Goal: Navigation & Orientation: Find specific page/section

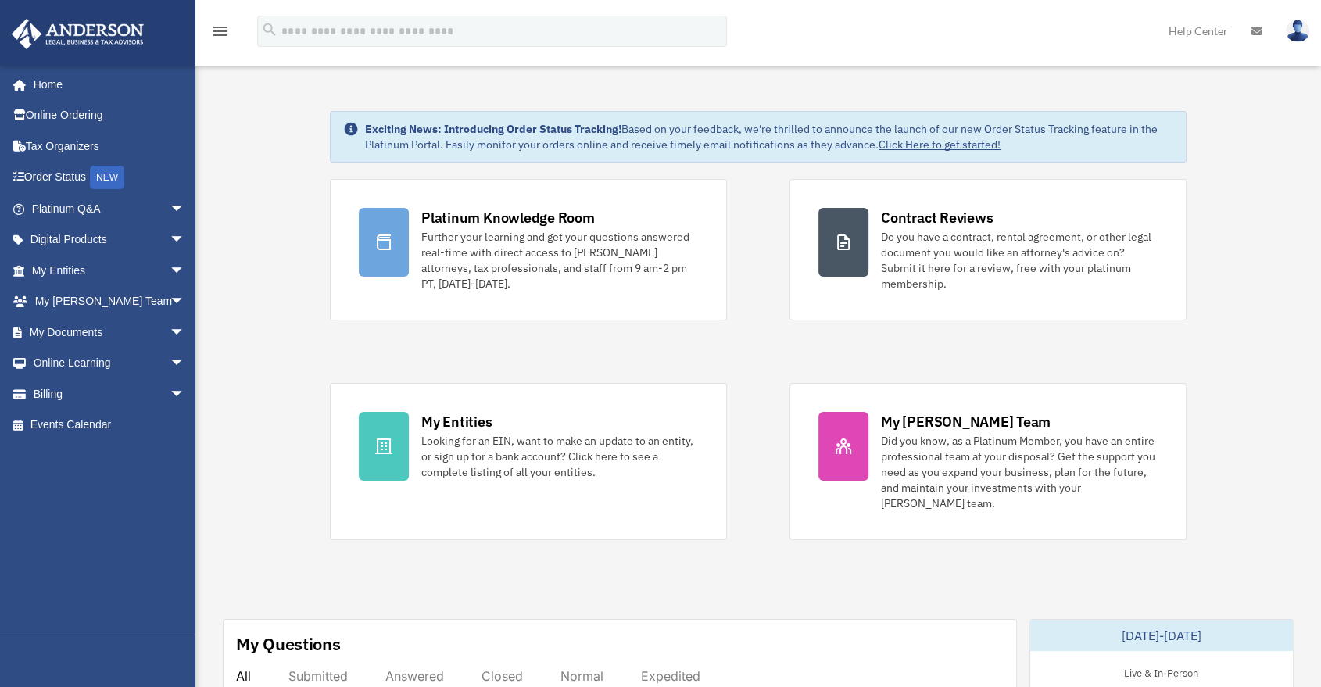
click at [170, 210] on span "arrow_drop_down" at bounding box center [185, 209] width 31 height 32
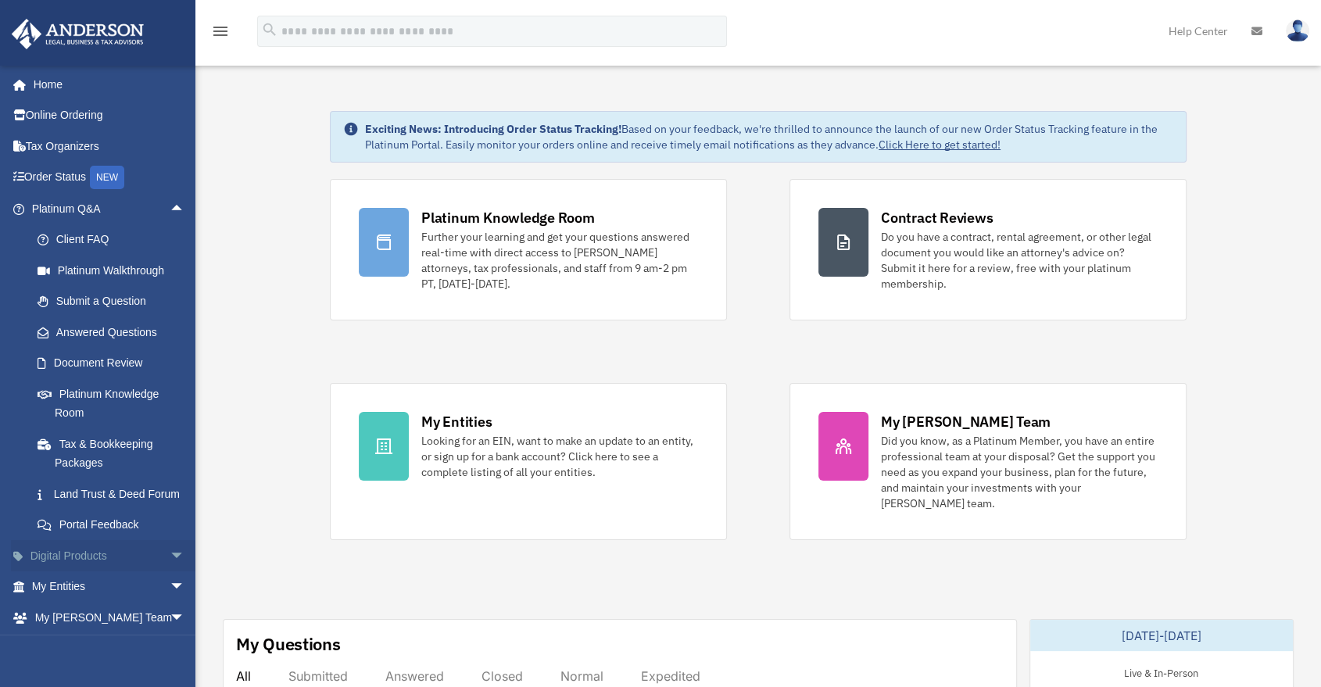
click at [170, 568] on span "arrow_drop_down" at bounding box center [185, 556] width 31 height 32
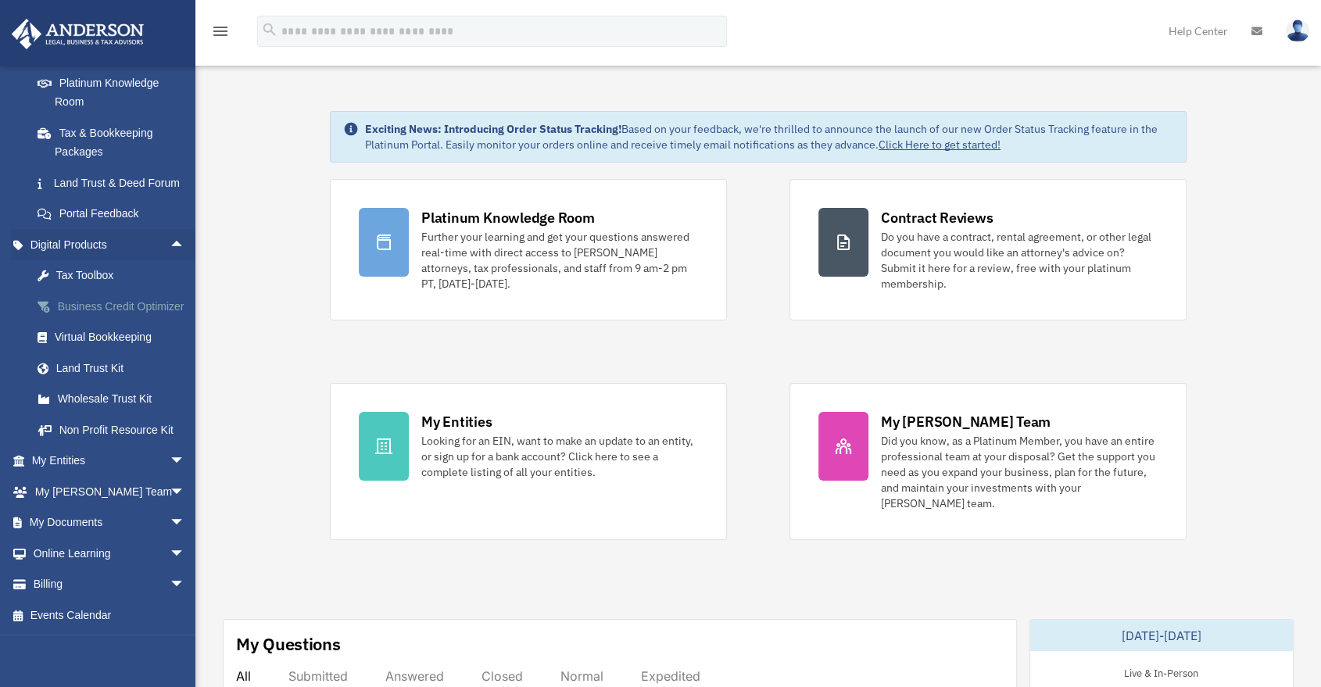
scroll to position [347, 0]
click at [170, 470] on span "arrow_drop_down" at bounding box center [185, 462] width 31 height 32
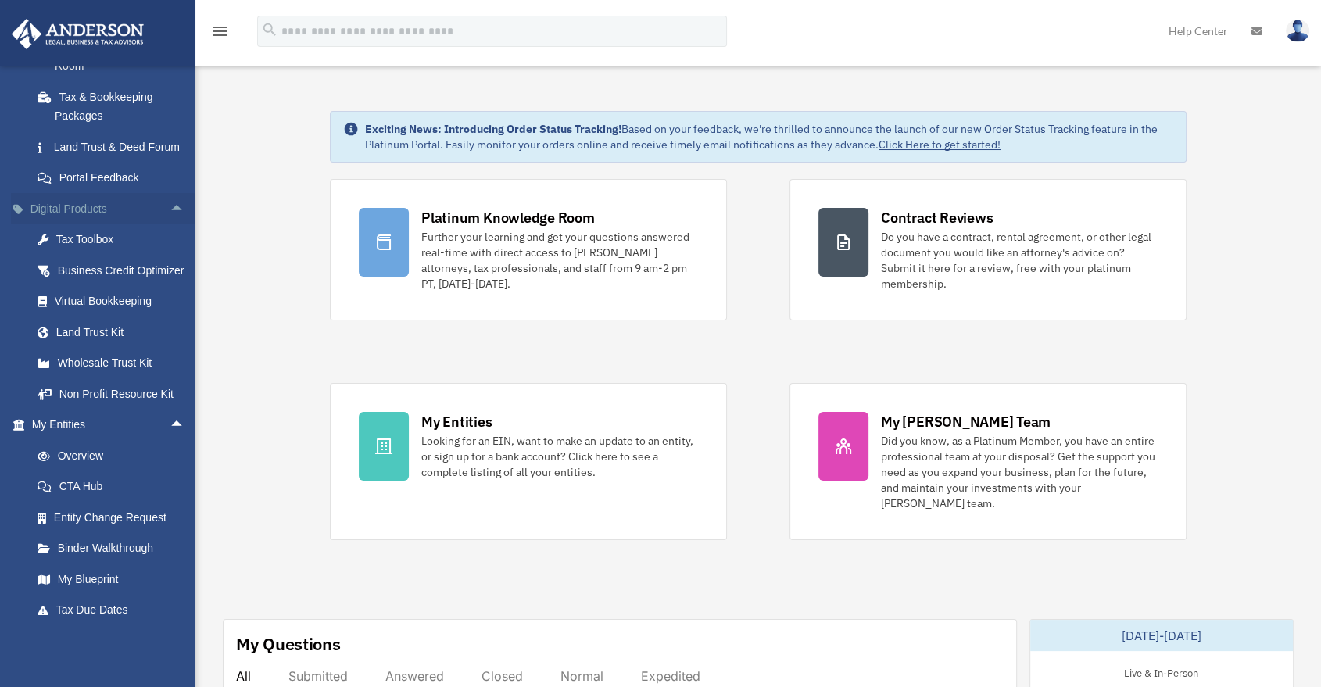
click at [170, 225] on span "arrow_drop_up" at bounding box center [185, 209] width 31 height 32
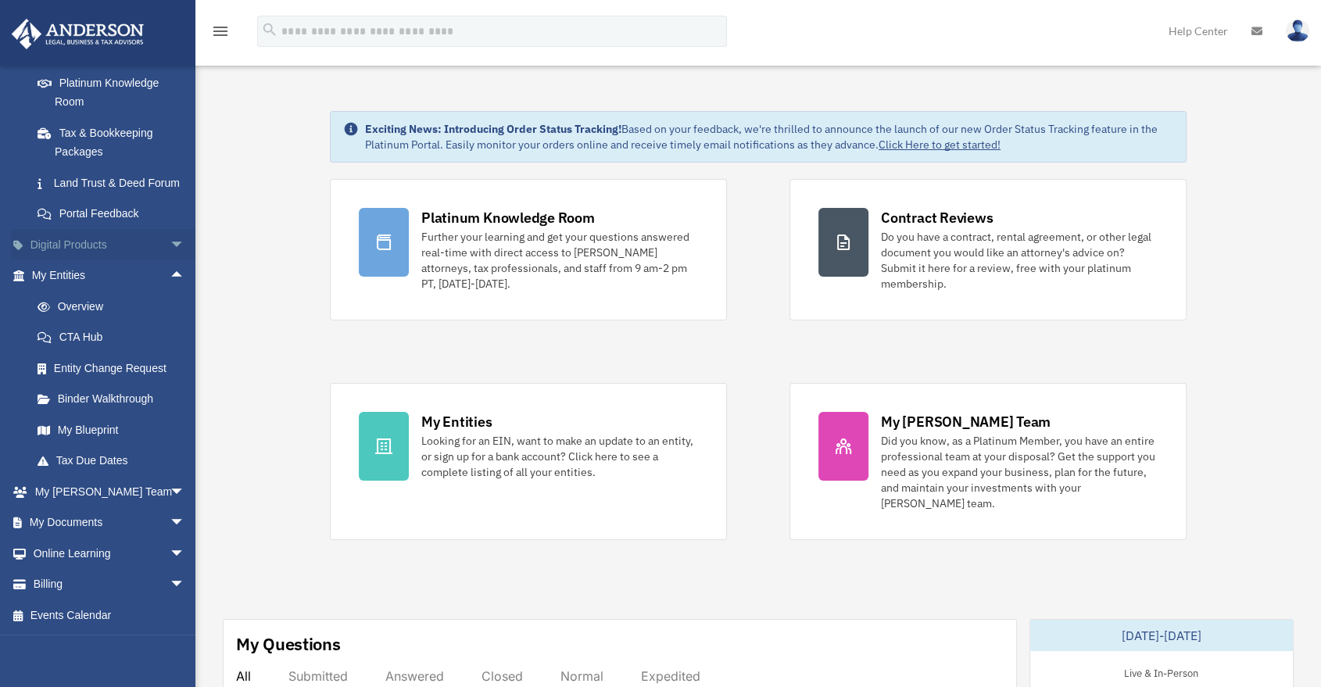
click at [170, 250] on span "arrow_drop_down" at bounding box center [185, 245] width 31 height 32
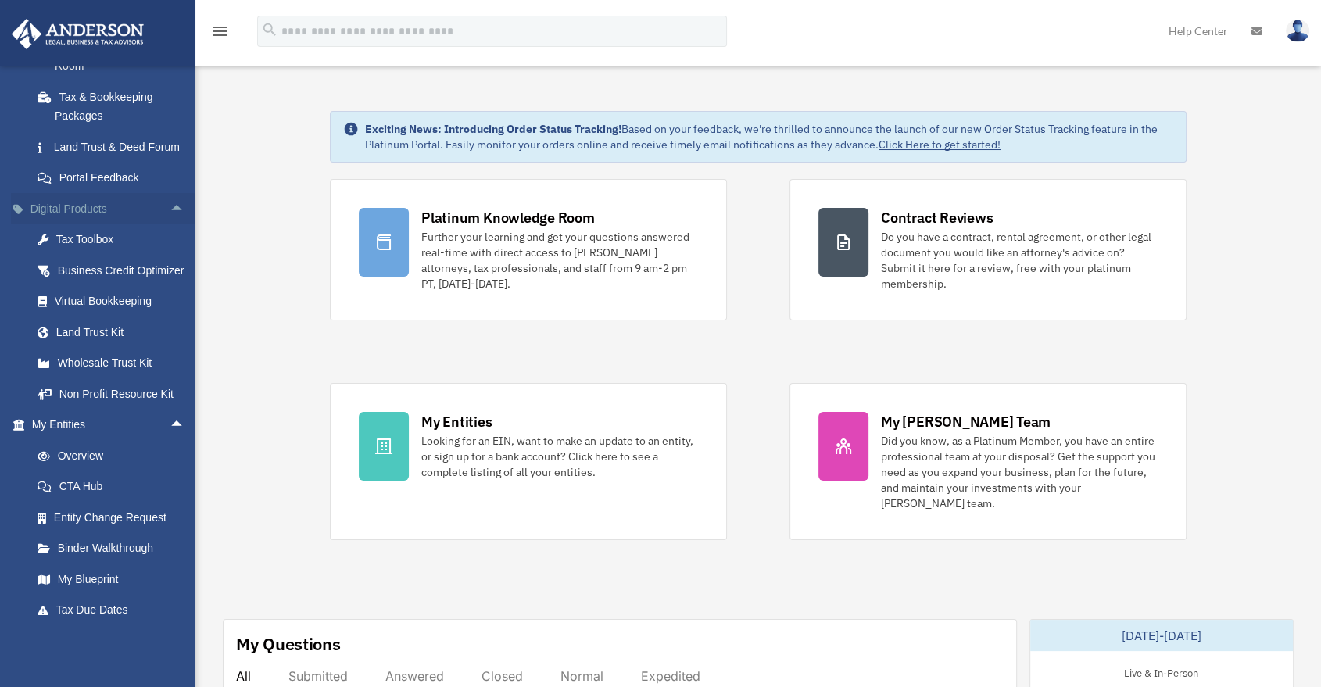
click at [170, 225] on span "arrow_drop_up" at bounding box center [185, 209] width 31 height 32
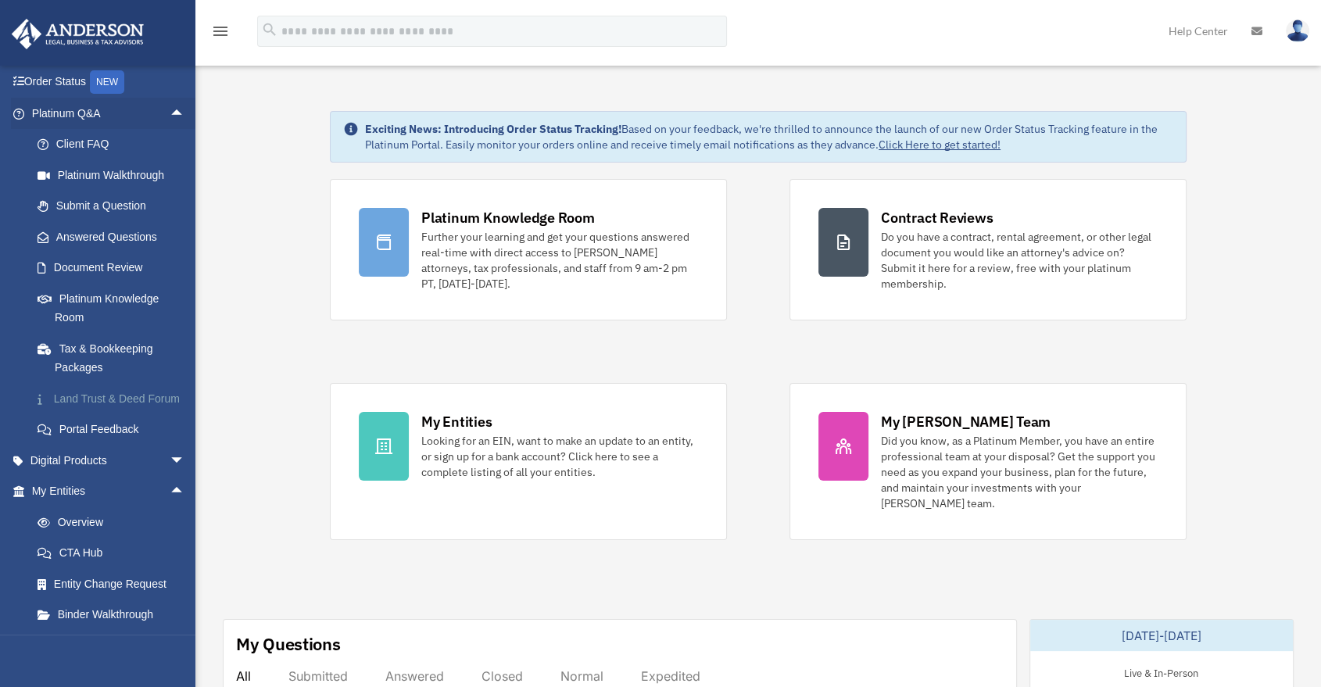
scroll to position [69, 0]
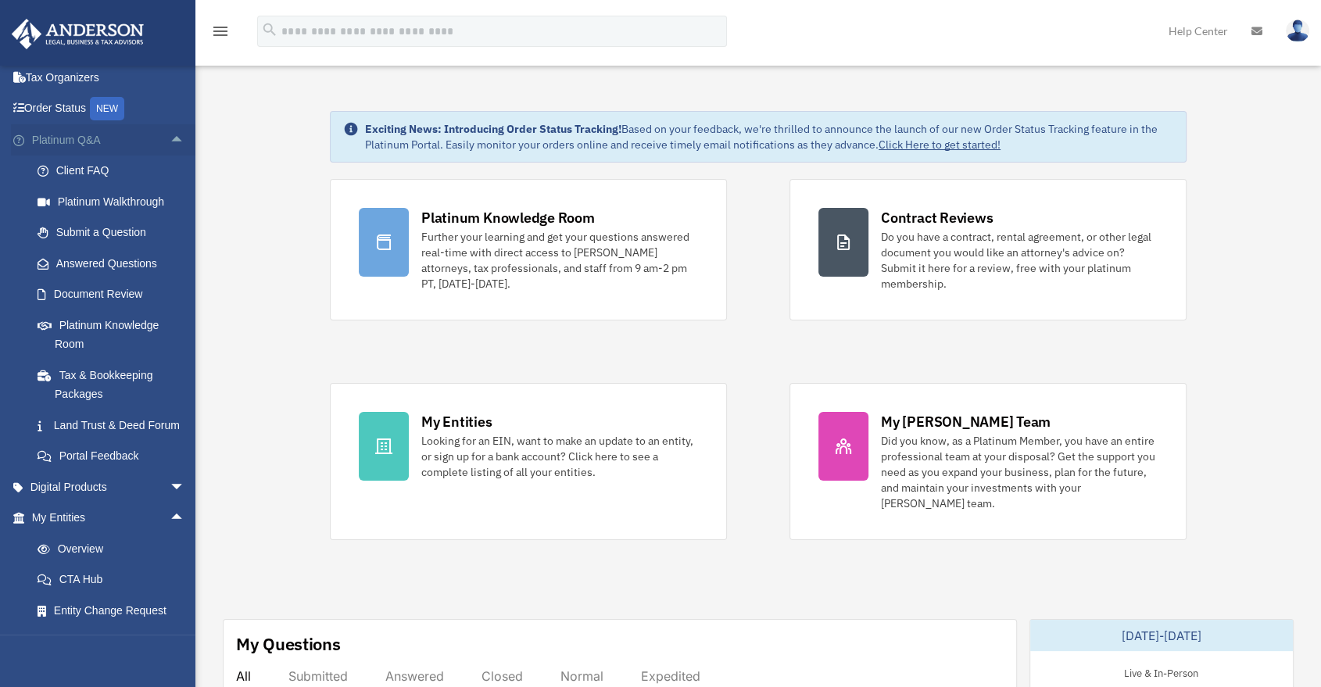
click at [174, 142] on span "arrow_drop_up" at bounding box center [185, 140] width 31 height 32
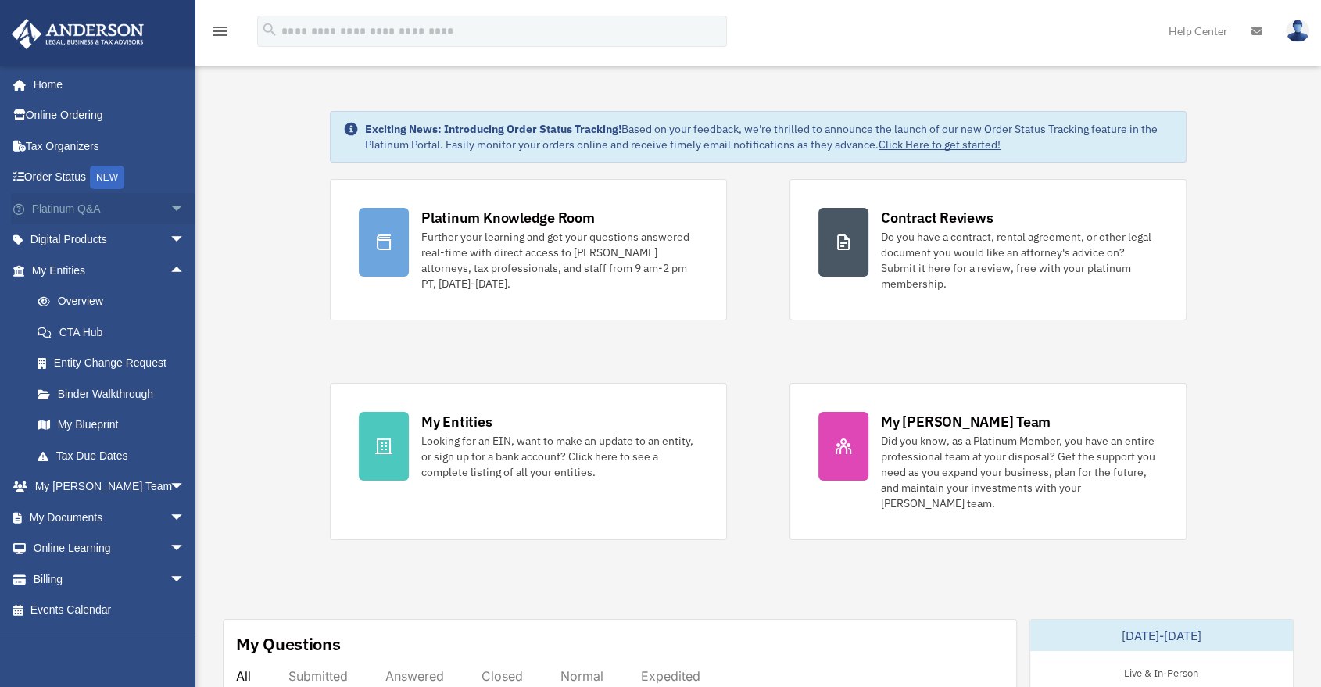
scroll to position [0, 0]
click at [170, 263] on span "arrow_drop_up" at bounding box center [185, 271] width 31 height 32
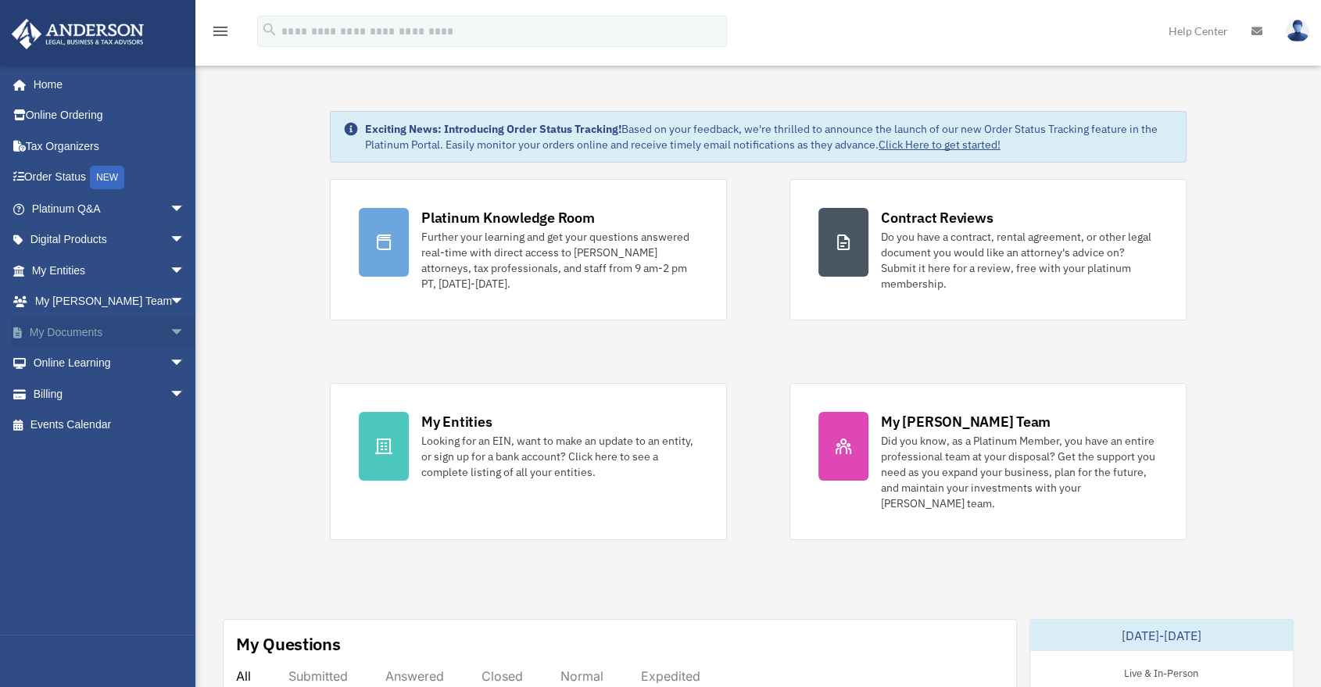
click at [170, 328] on span "arrow_drop_down" at bounding box center [185, 333] width 31 height 32
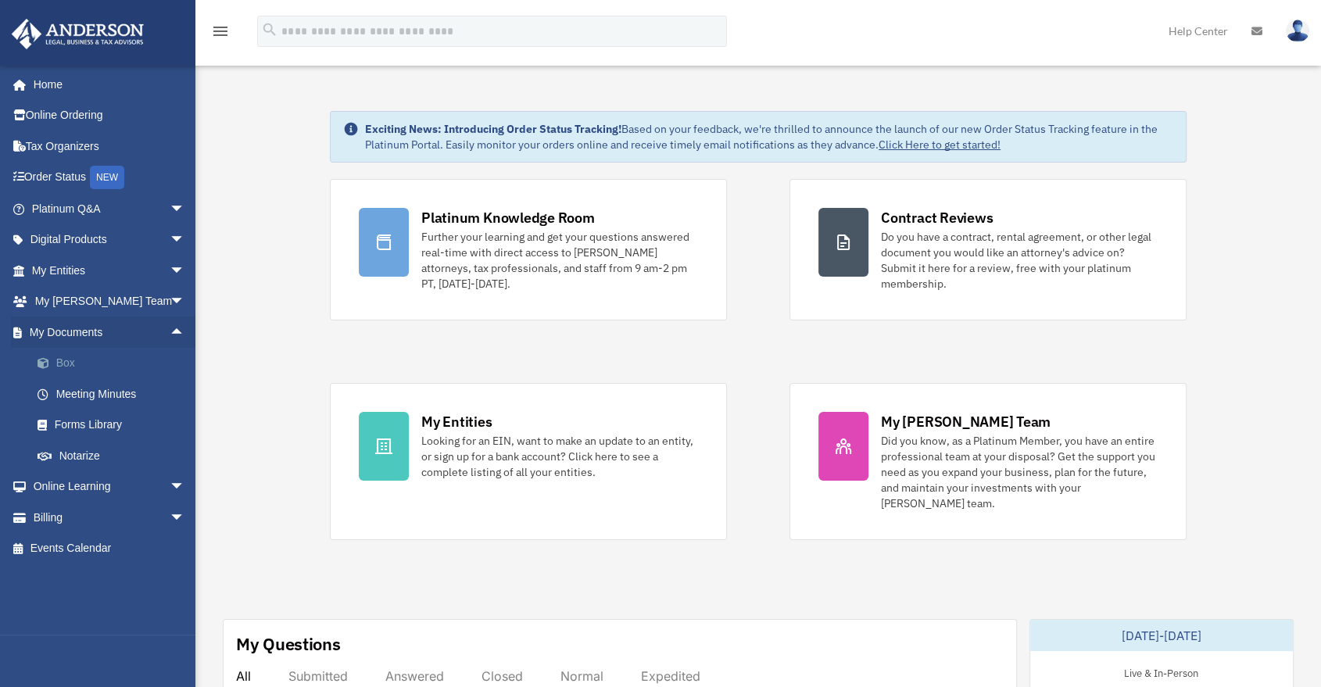
click at [120, 375] on link "Box" at bounding box center [115, 363] width 187 height 31
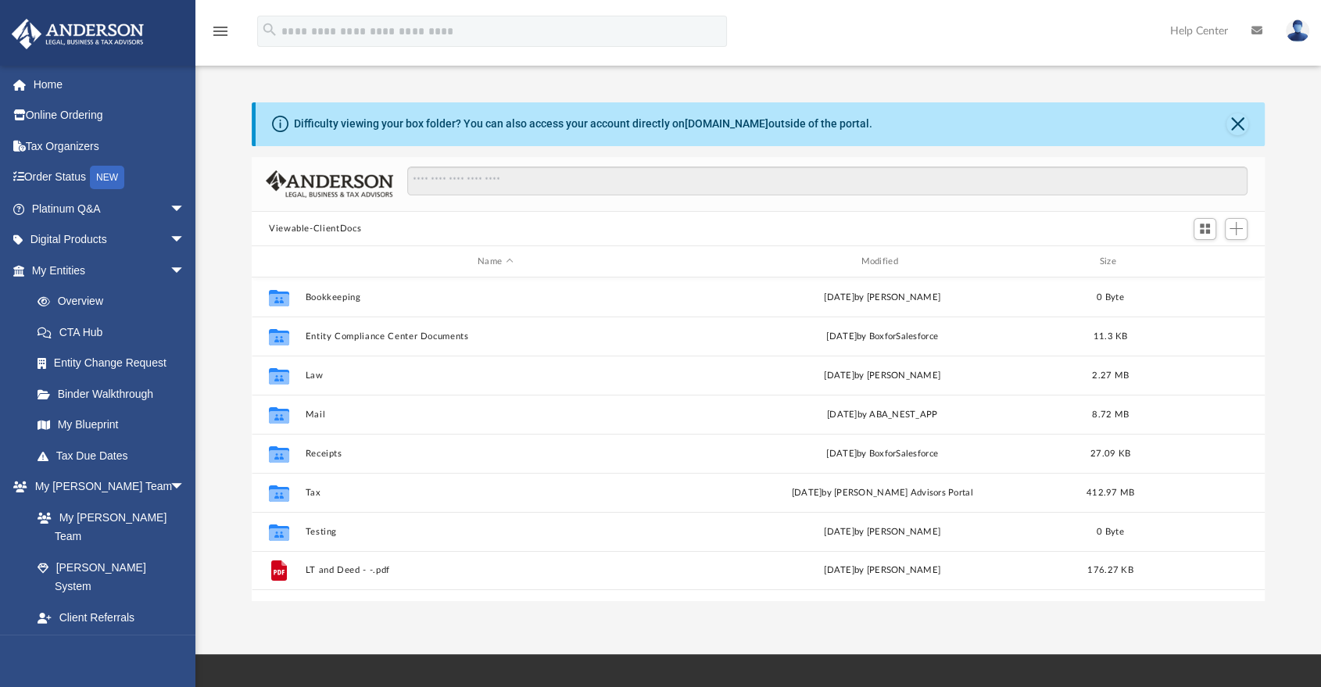
scroll to position [342, 1000]
click at [1299, 29] on img at bounding box center [1297, 31] width 23 height 23
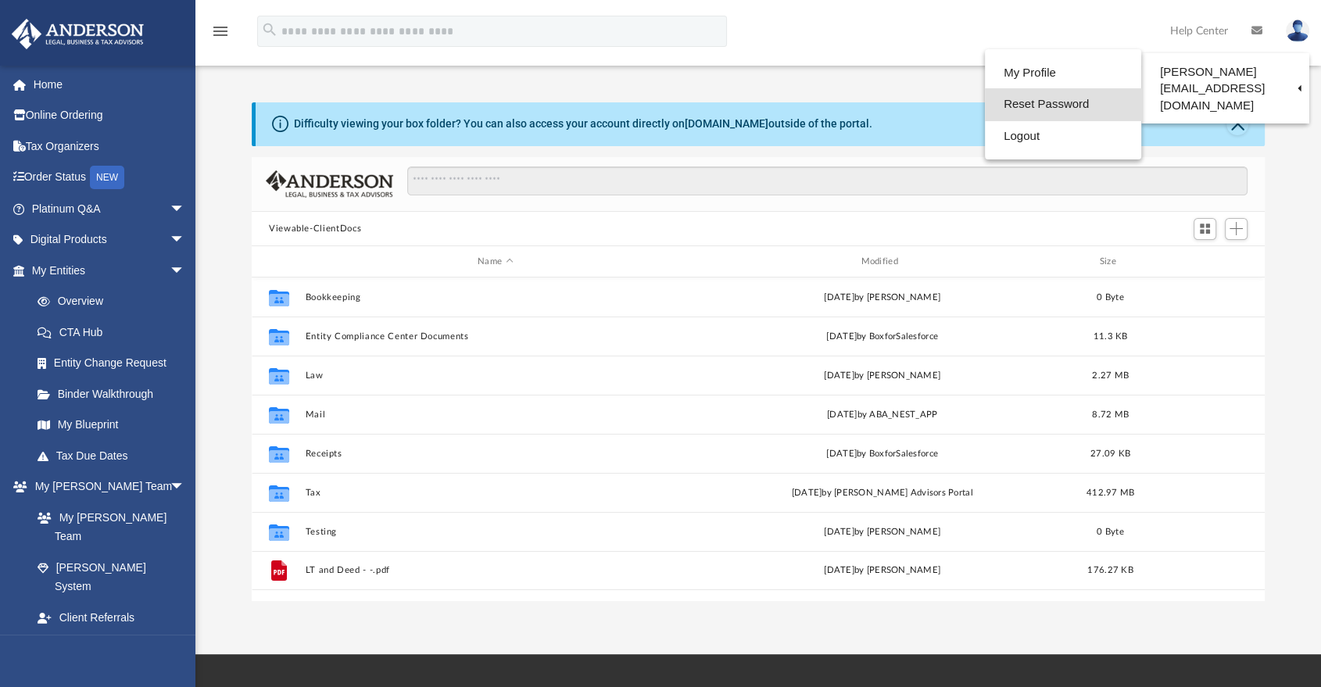
click at [985, 113] on link "Reset Password" at bounding box center [1063, 104] width 156 height 32
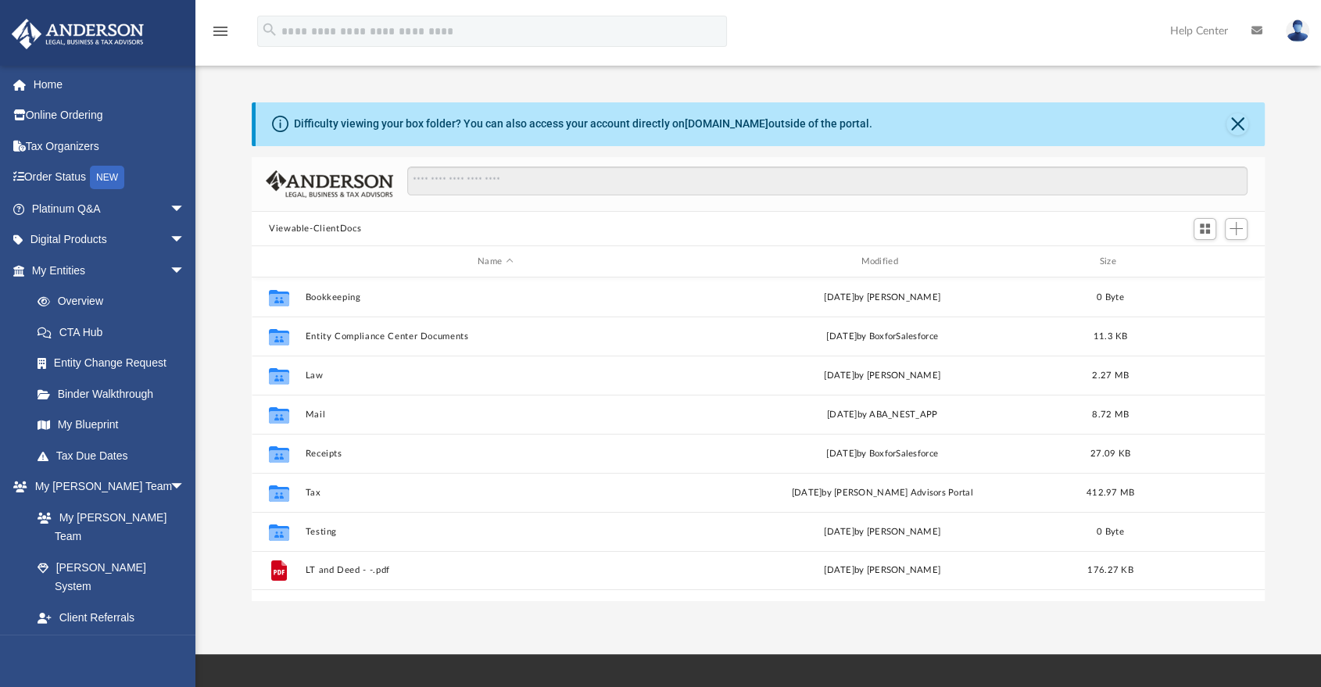
scroll to position [342, 1000]
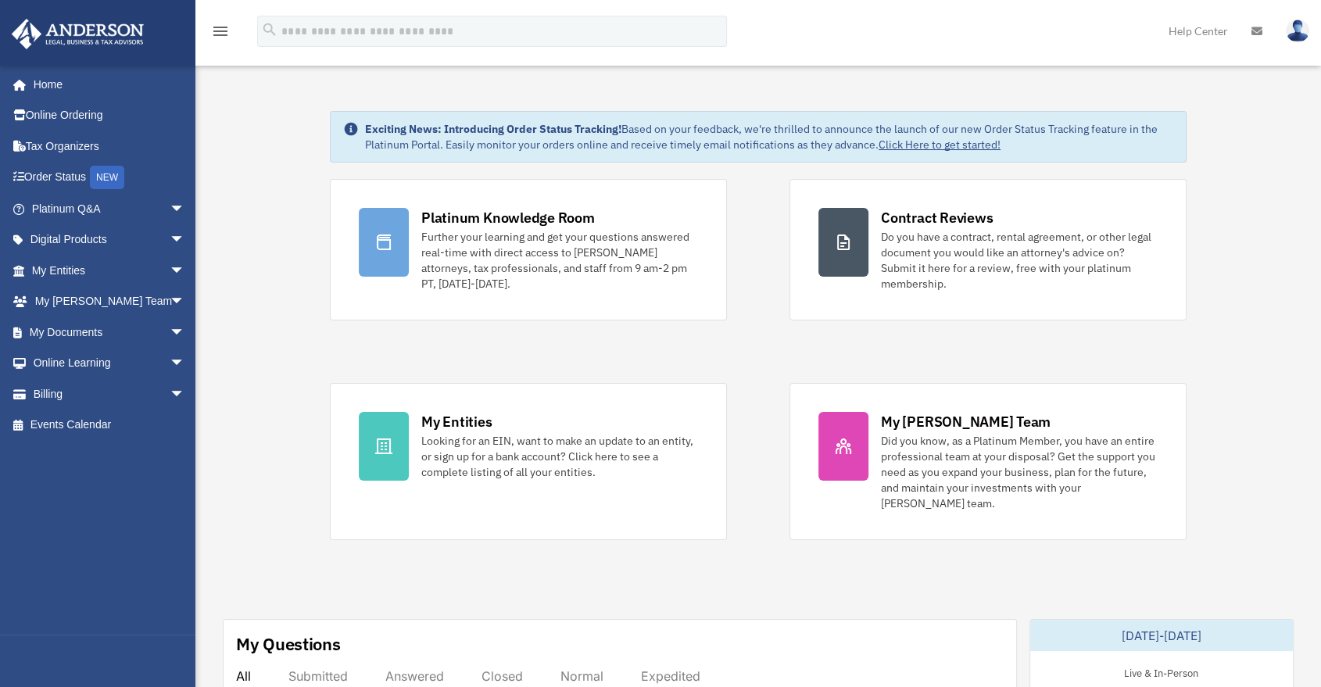
click at [1301, 29] on img at bounding box center [1297, 31] width 23 height 23
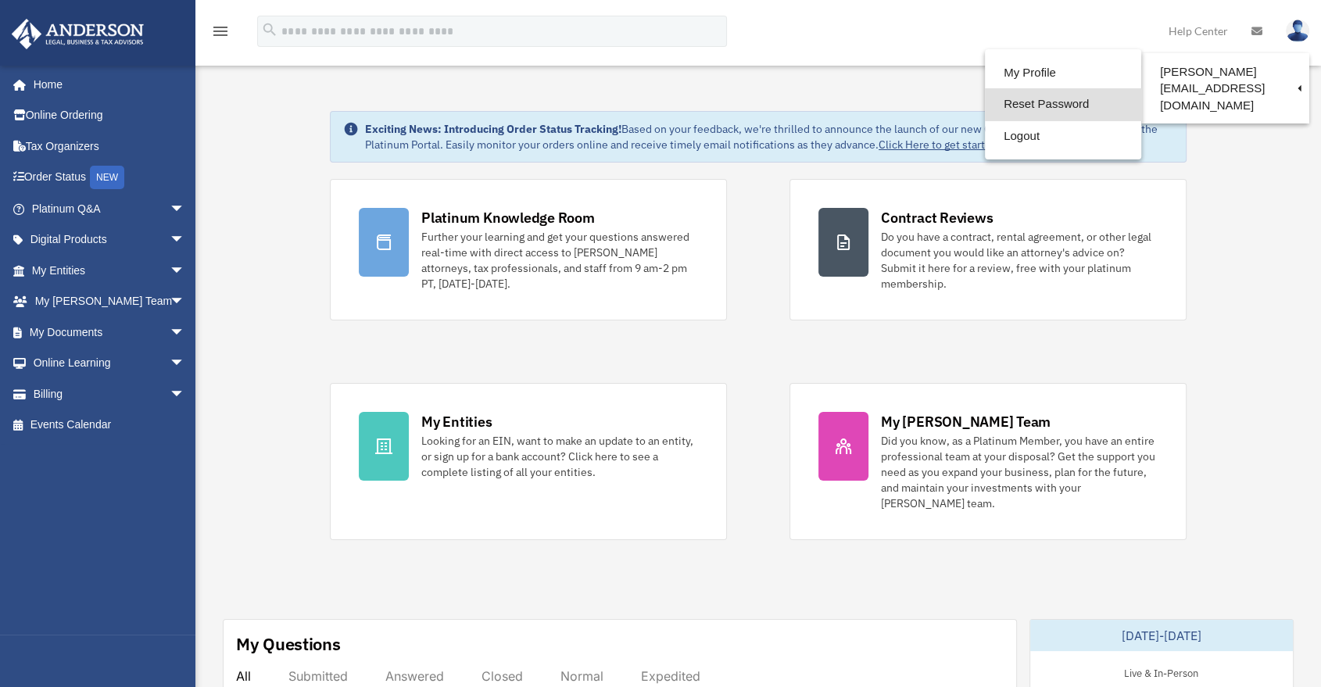
click at [1008, 105] on link "Reset Password" at bounding box center [1063, 104] width 156 height 32
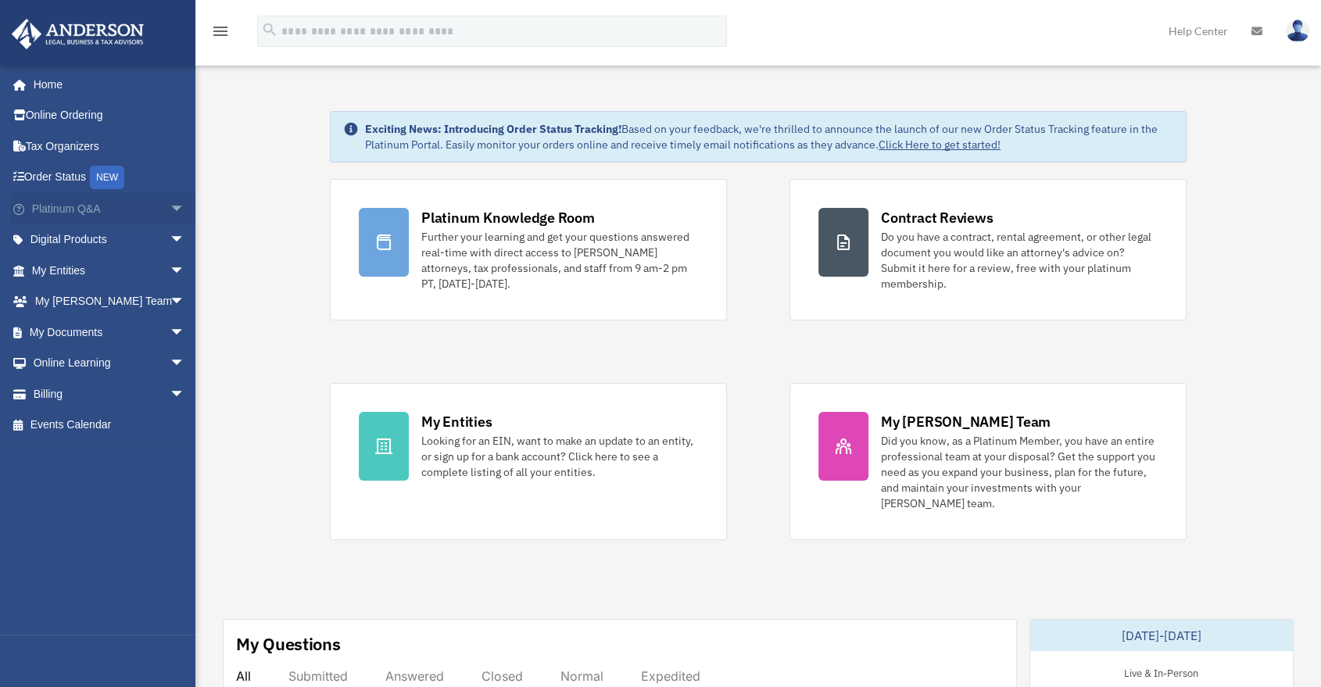
click at [170, 211] on span "arrow_drop_down" at bounding box center [185, 209] width 31 height 32
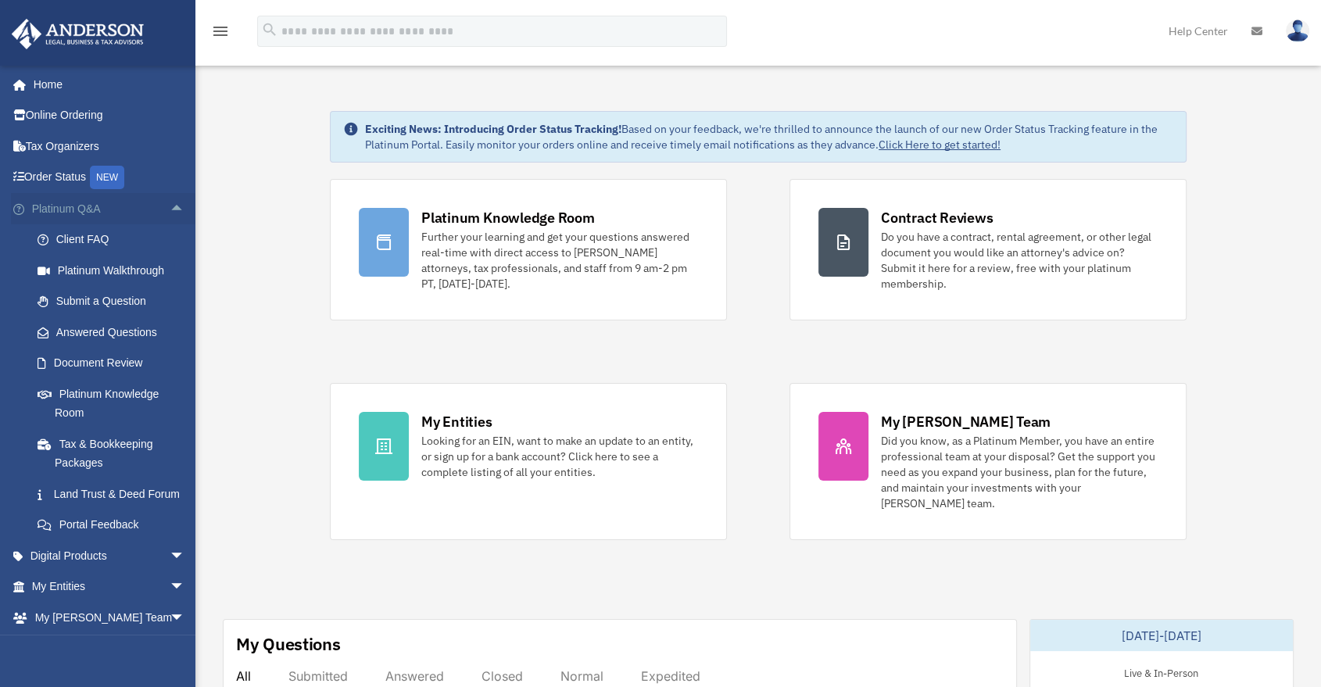
click at [170, 211] on span "arrow_drop_up" at bounding box center [185, 209] width 31 height 32
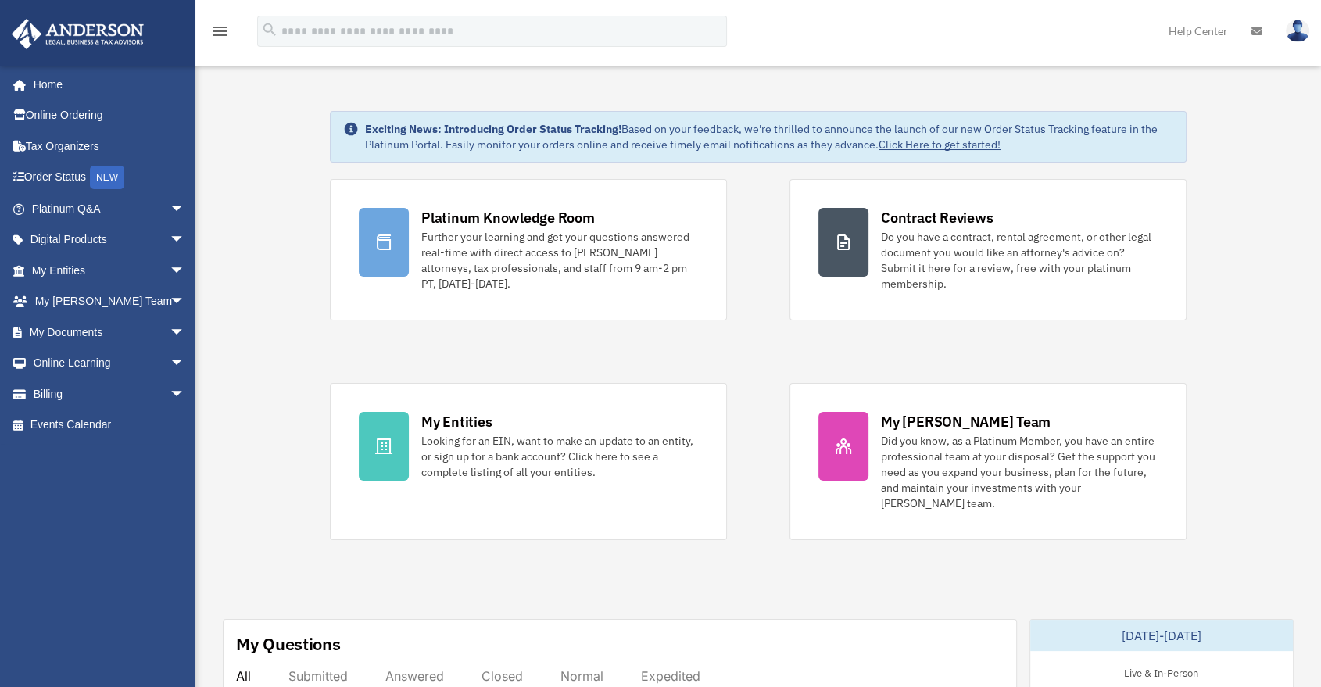
drag, startPoint x: 1293, startPoint y: 35, endPoint x: 1301, endPoint y: 14, distance: 22.5
click at [1293, 35] on img at bounding box center [1297, 31] width 23 height 23
click at [1295, 33] on img at bounding box center [1297, 31] width 23 height 23
click at [1295, 34] on img at bounding box center [1297, 31] width 23 height 23
click at [1038, 105] on link "Reset Password" at bounding box center [1044, 104] width 156 height 32
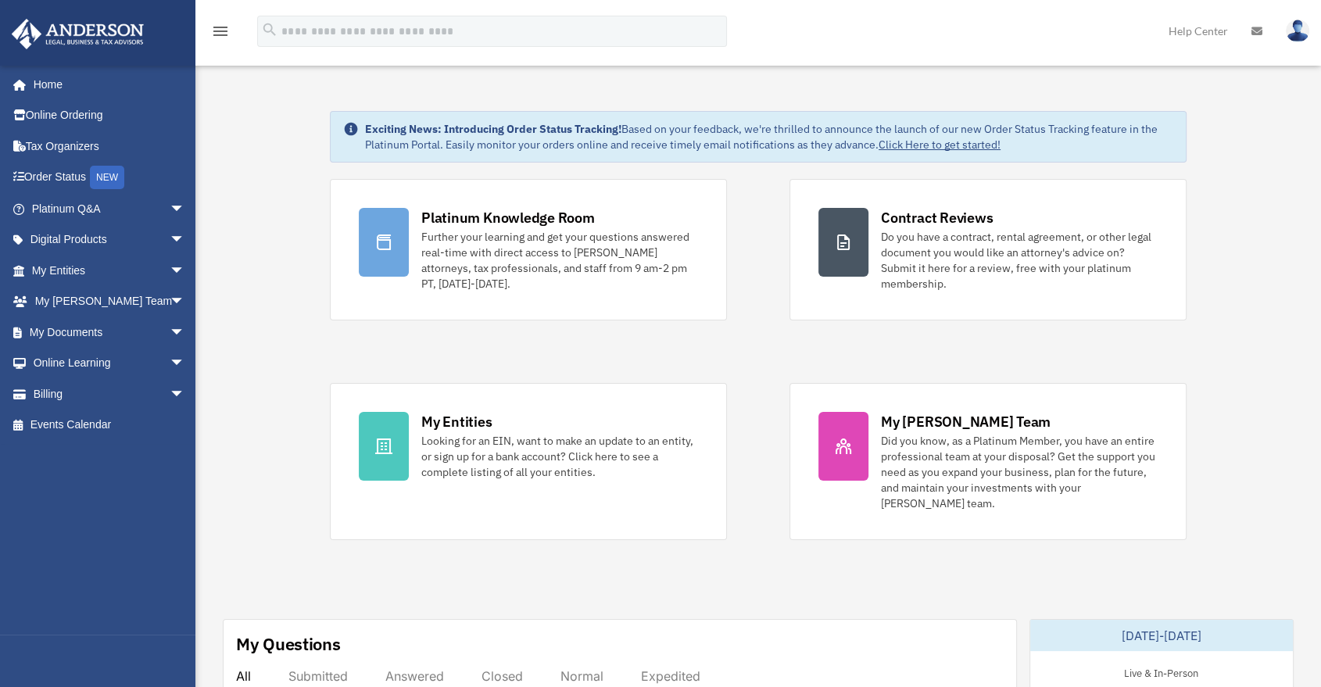
click at [1286, 30] on img at bounding box center [1297, 31] width 23 height 23
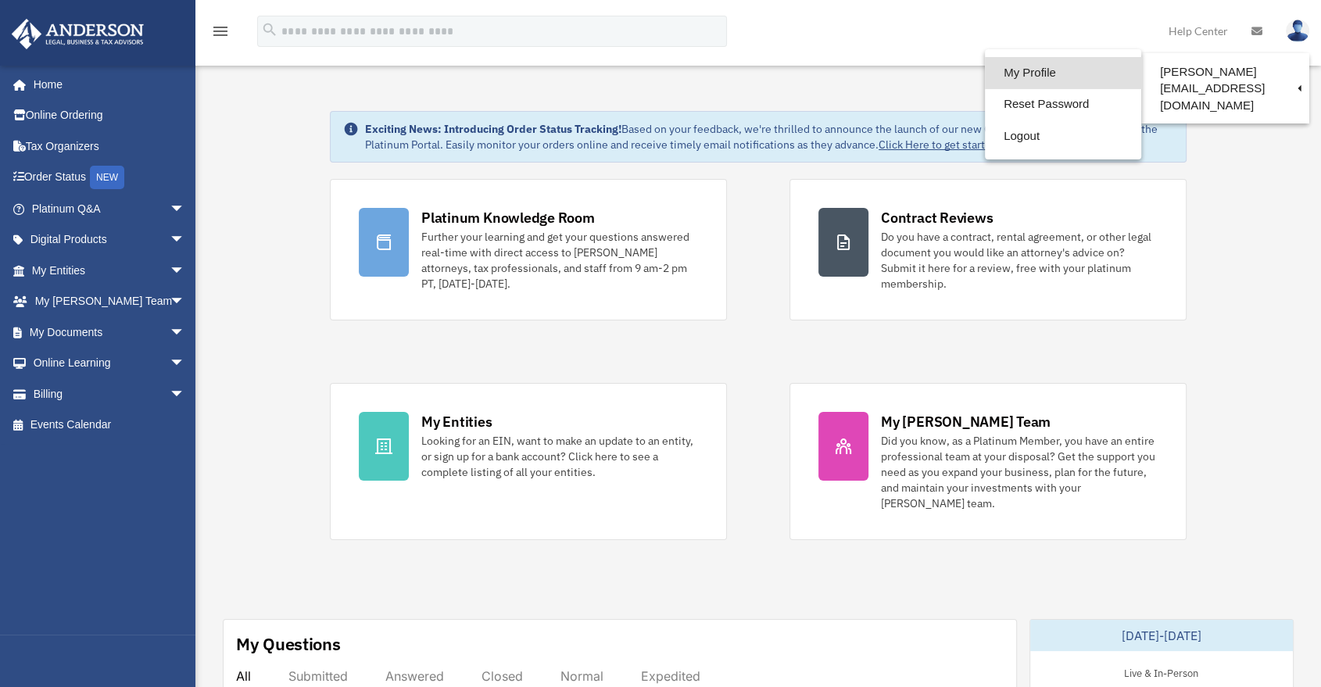
click at [985, 80] on link "My Profile" at bounding box center [1063, 73] width 156 height 32
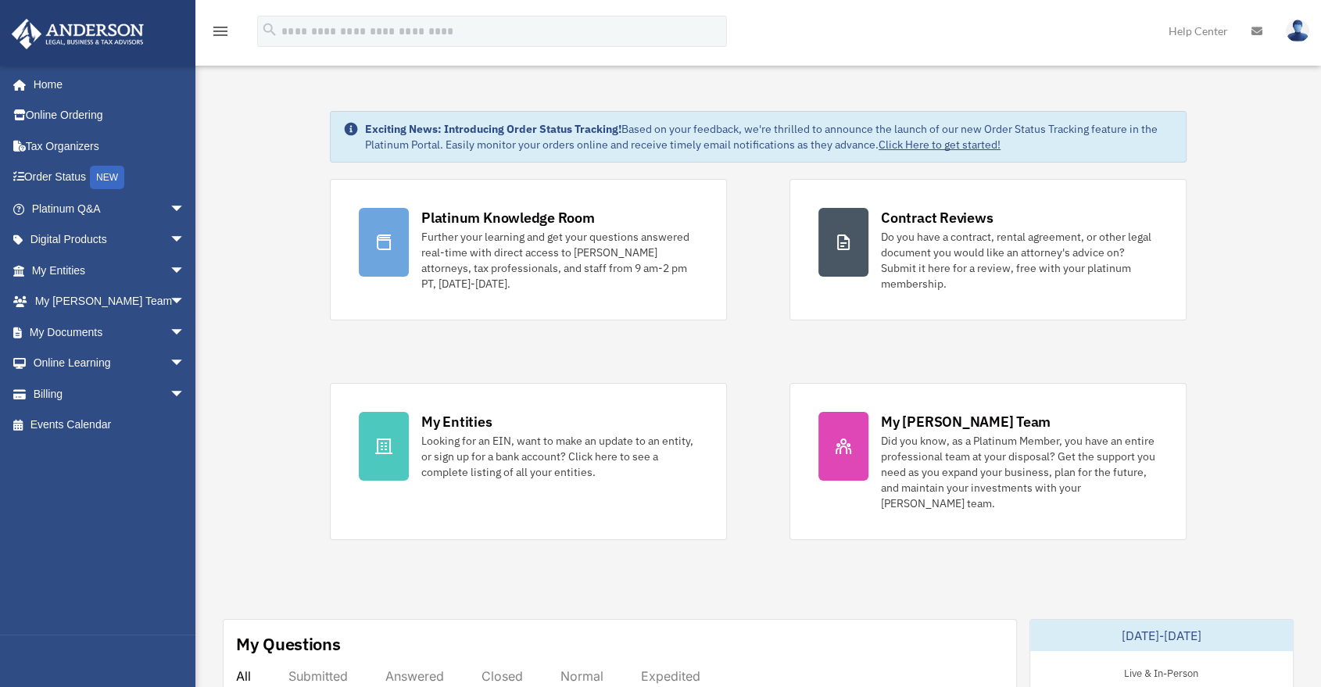
click at [1301, 36] on img at bounding box center [1297, 31] width 23 height 23
click at [170, 345] on span "arrow_drop_down" at bounding box center [185, 333] width 31 height 32
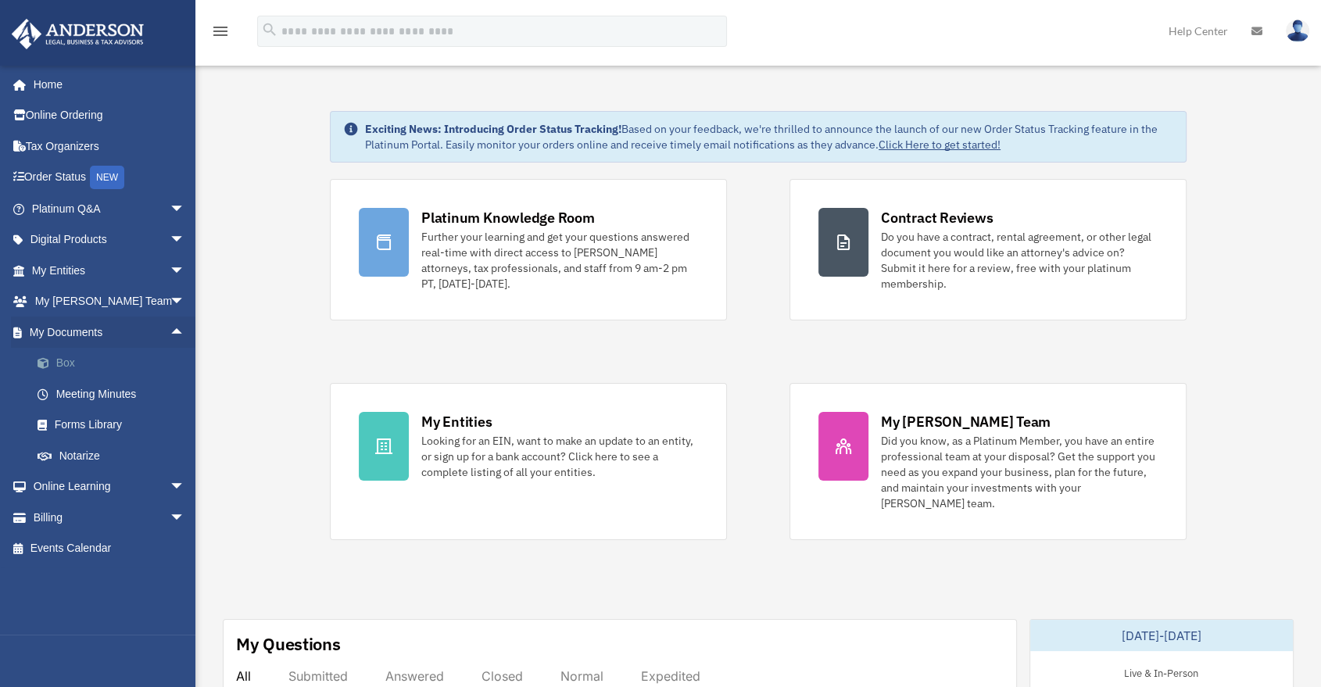
click at [113, 367] on link "Box" at bounding box center [115, 363] width 187 height 31
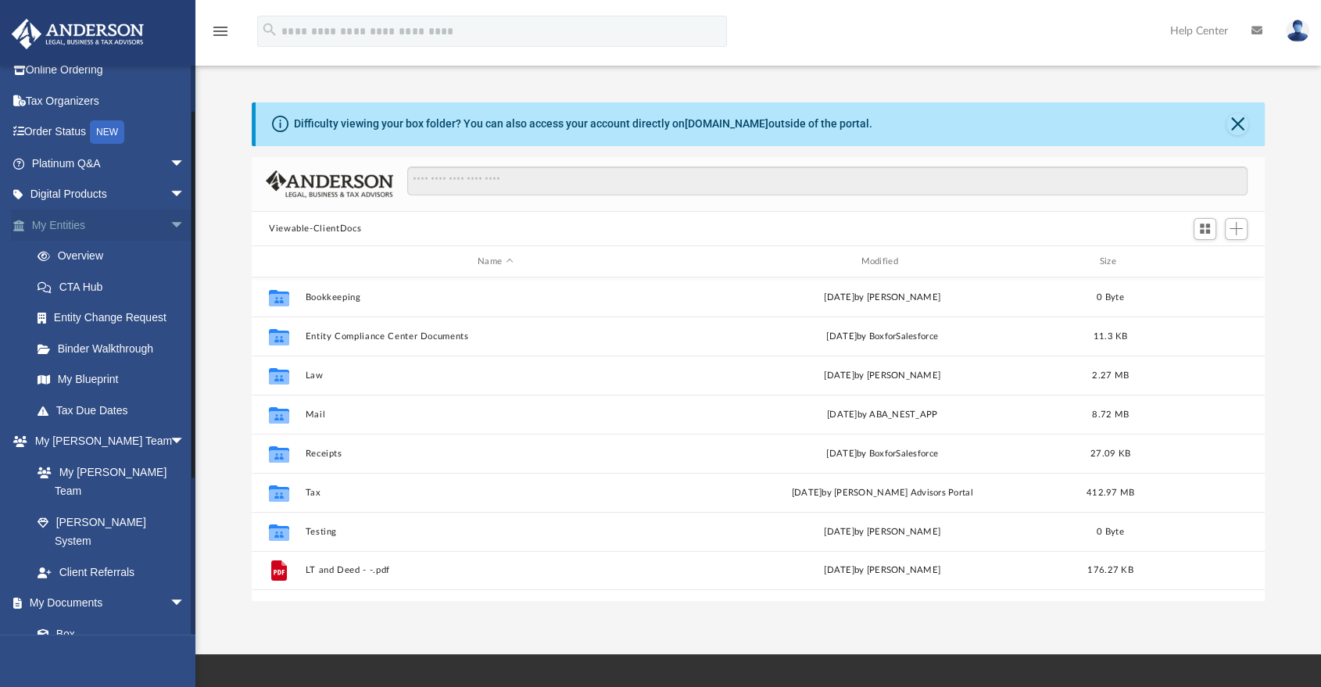
scroll to position [87, 0]
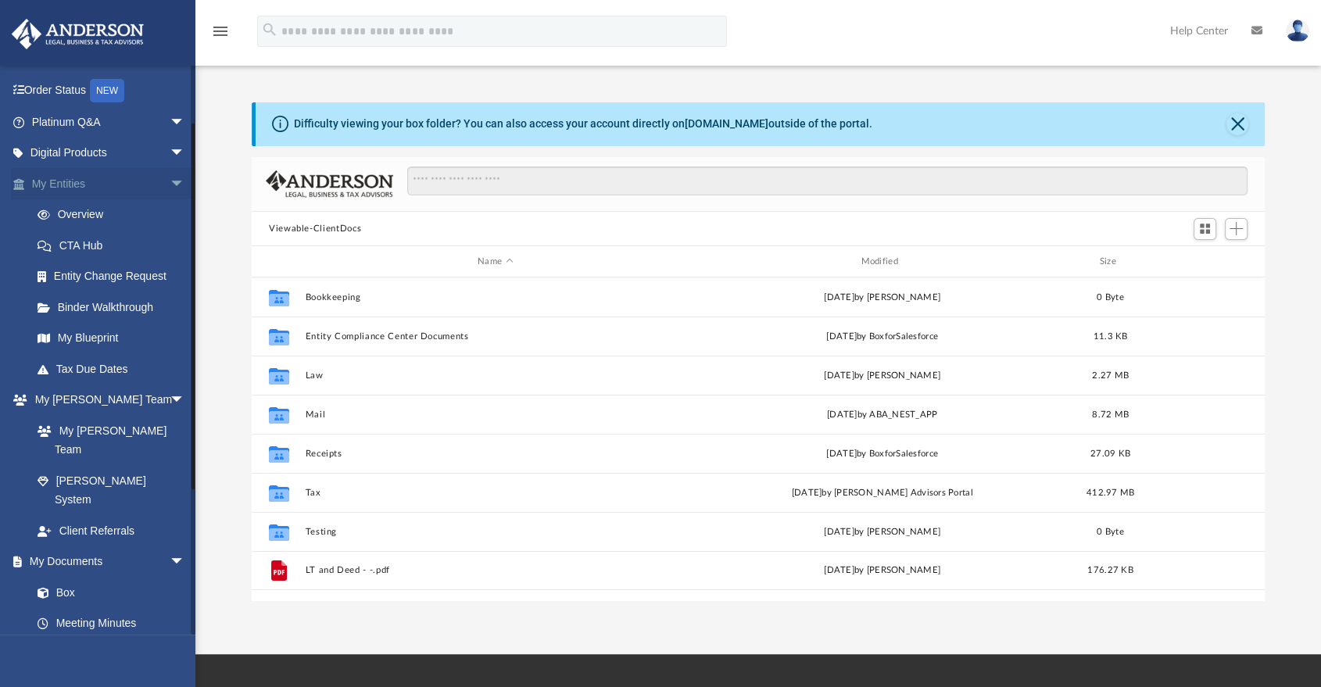
click at [170, 191] on span "arrow_drop_down" at bounding box center [185, 184] width 31 height 32
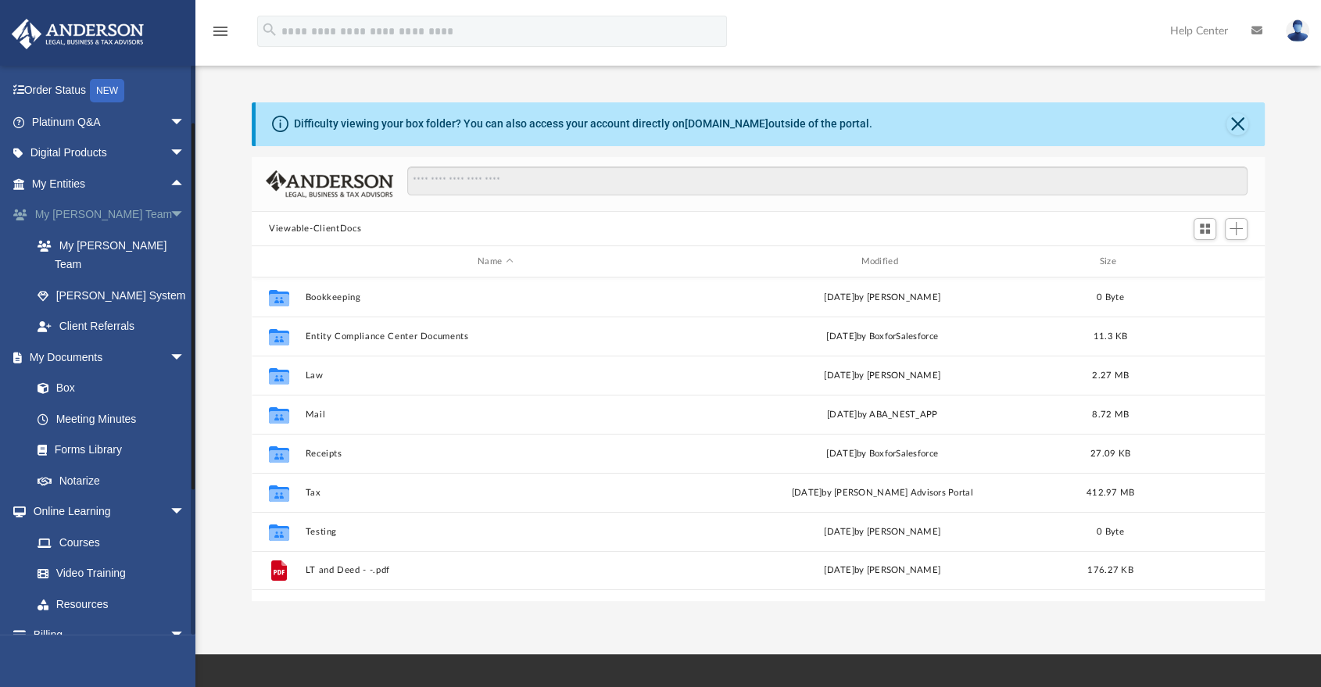
click at [170, 220] on span "arrow_drop_down" at bounding box center [185, 215] width 31 height 32
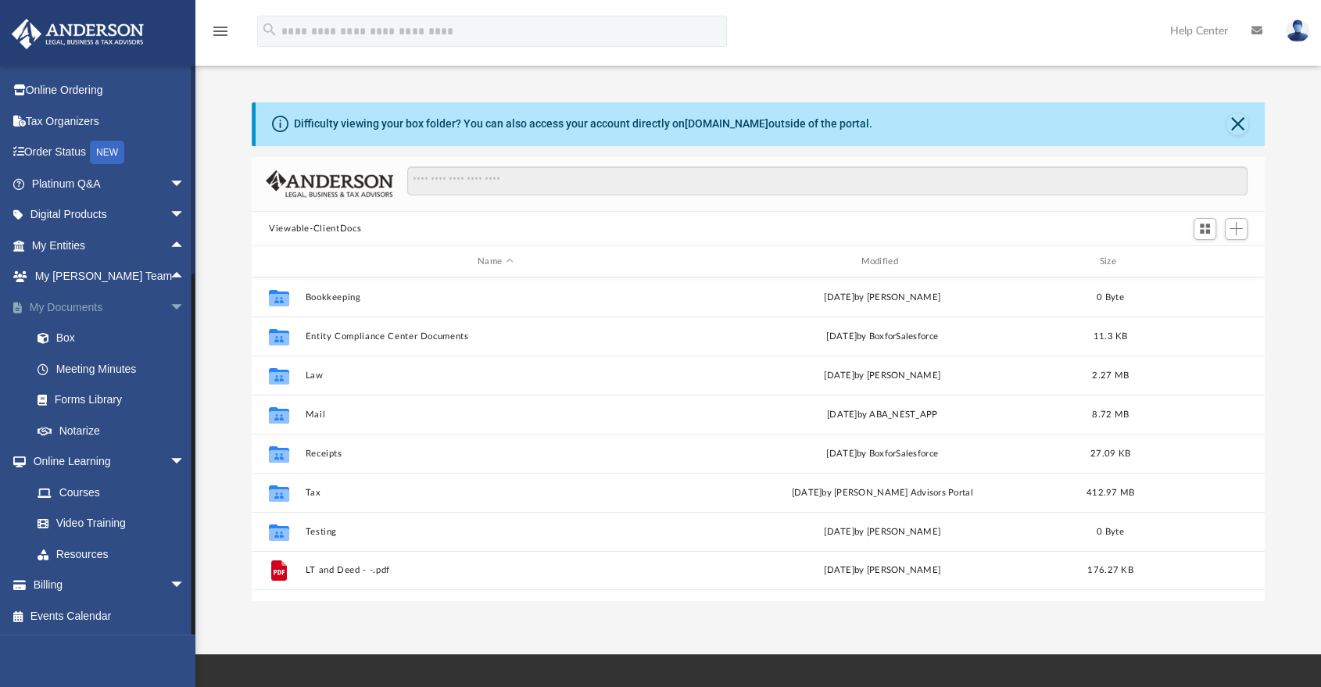
click at [170, 311] on span "arrow_drop_down" at bounding box center [185, 308] width 31 height 32
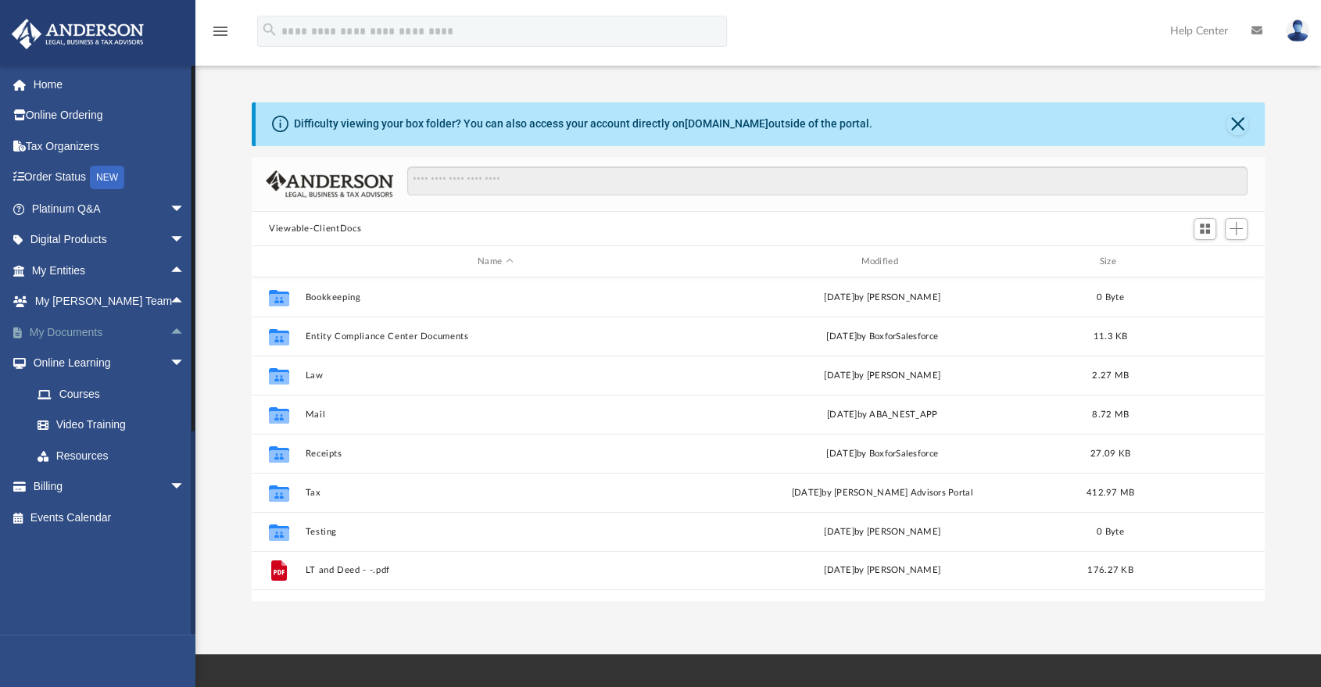
click at [170, 331] on span "arrow_drop_up" at bounding box center [185, 333] width 31 height 32
click at [115, 369] on link "Box" at bounding box center [115, 363] width 187 height 31
